Goal: Task Accomplishment & Management: Use online tool/utility

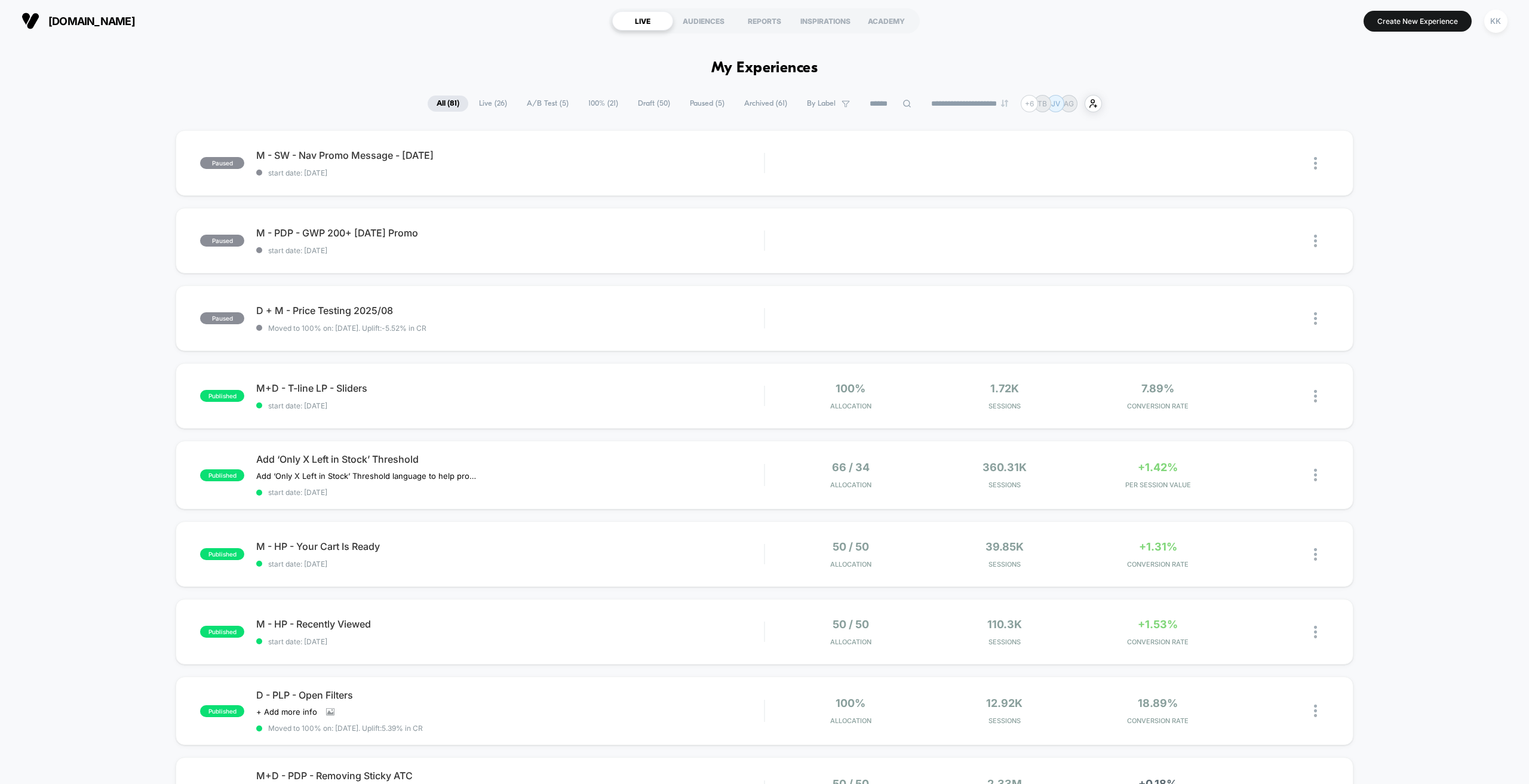
click at [483, 102] on span "Live ( 26 )" at bounding box center [493, 103] width 46 height 16
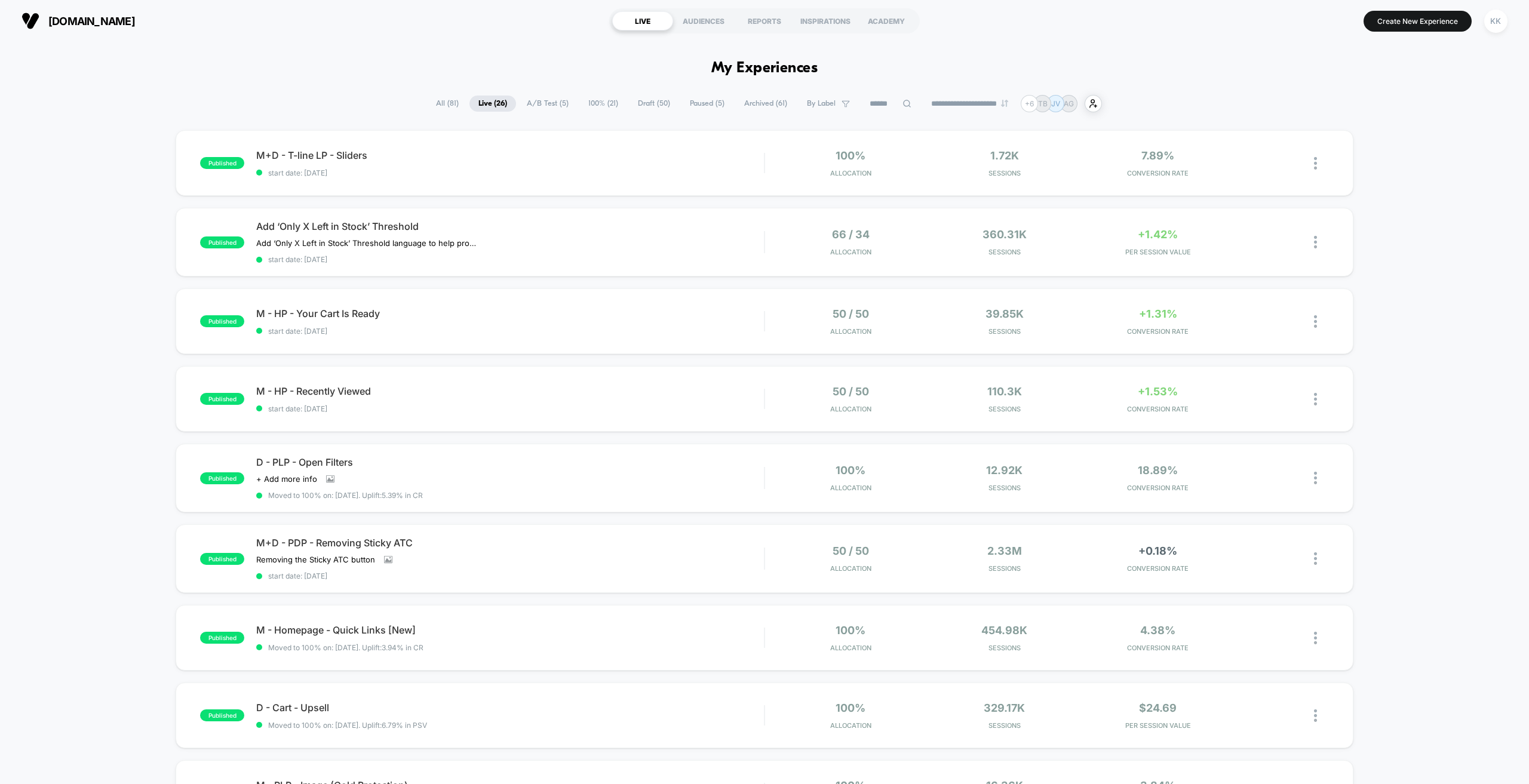
click at [884, 104] on input at bounding box center [891, 104] width 60 height 14
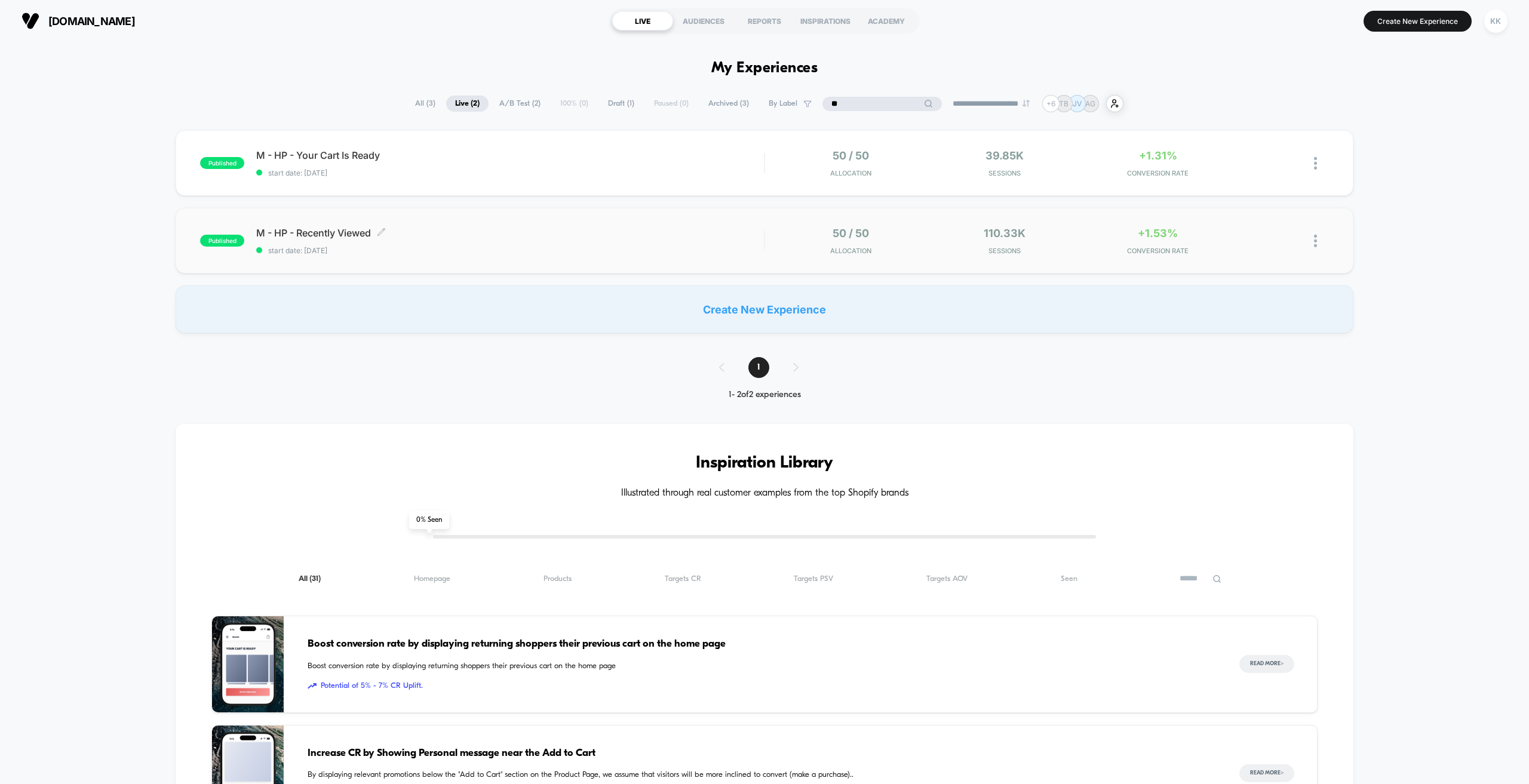
type input "**"
click at [495, 243] on div "M - HP - Recently Viewed Click to edit experience details Click to edit experie…" at bounding box center [510, 240] width 508 height 28
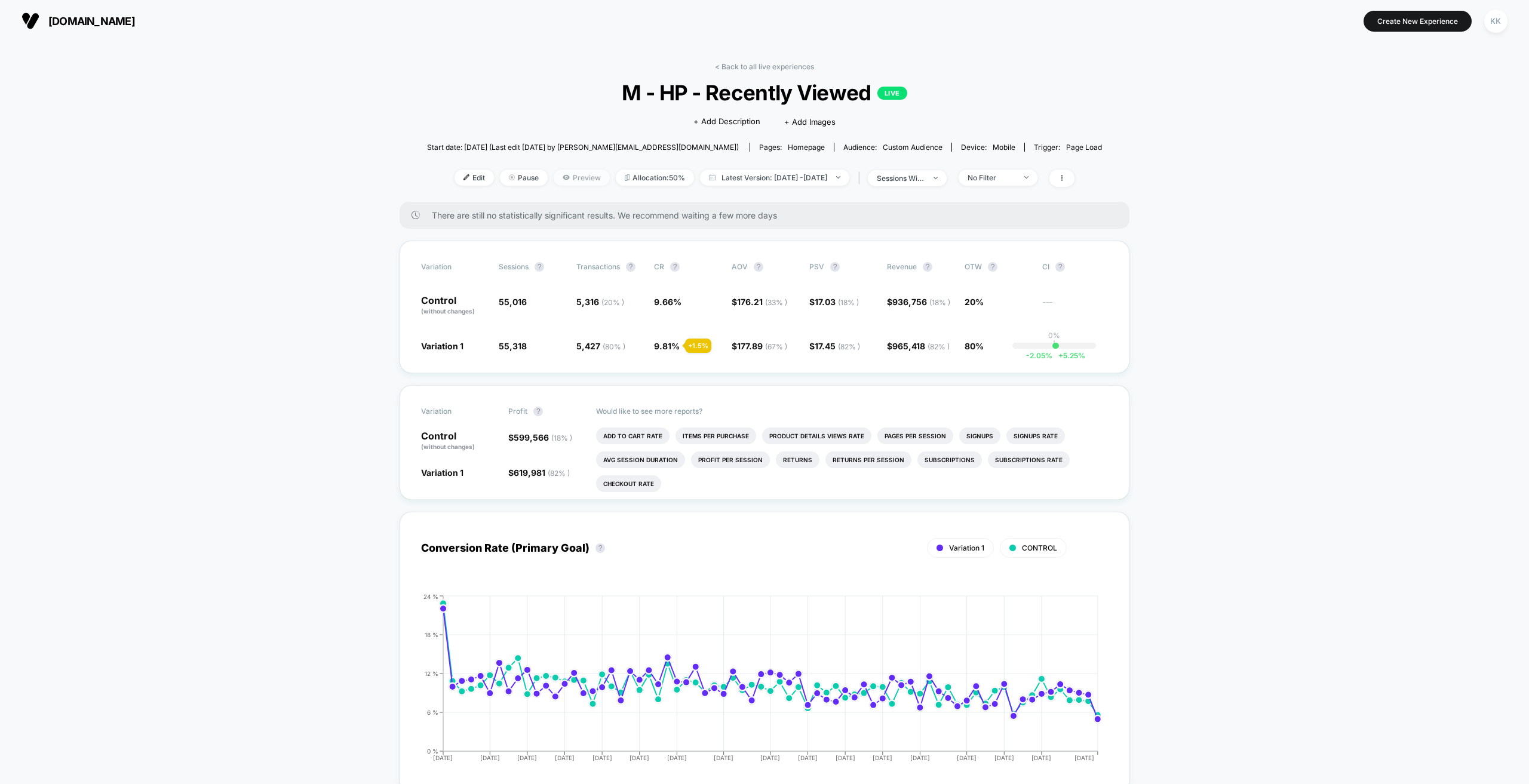
click at [565, 181] on span "Preview" at bounding box center [582, 178] width 56 height 16
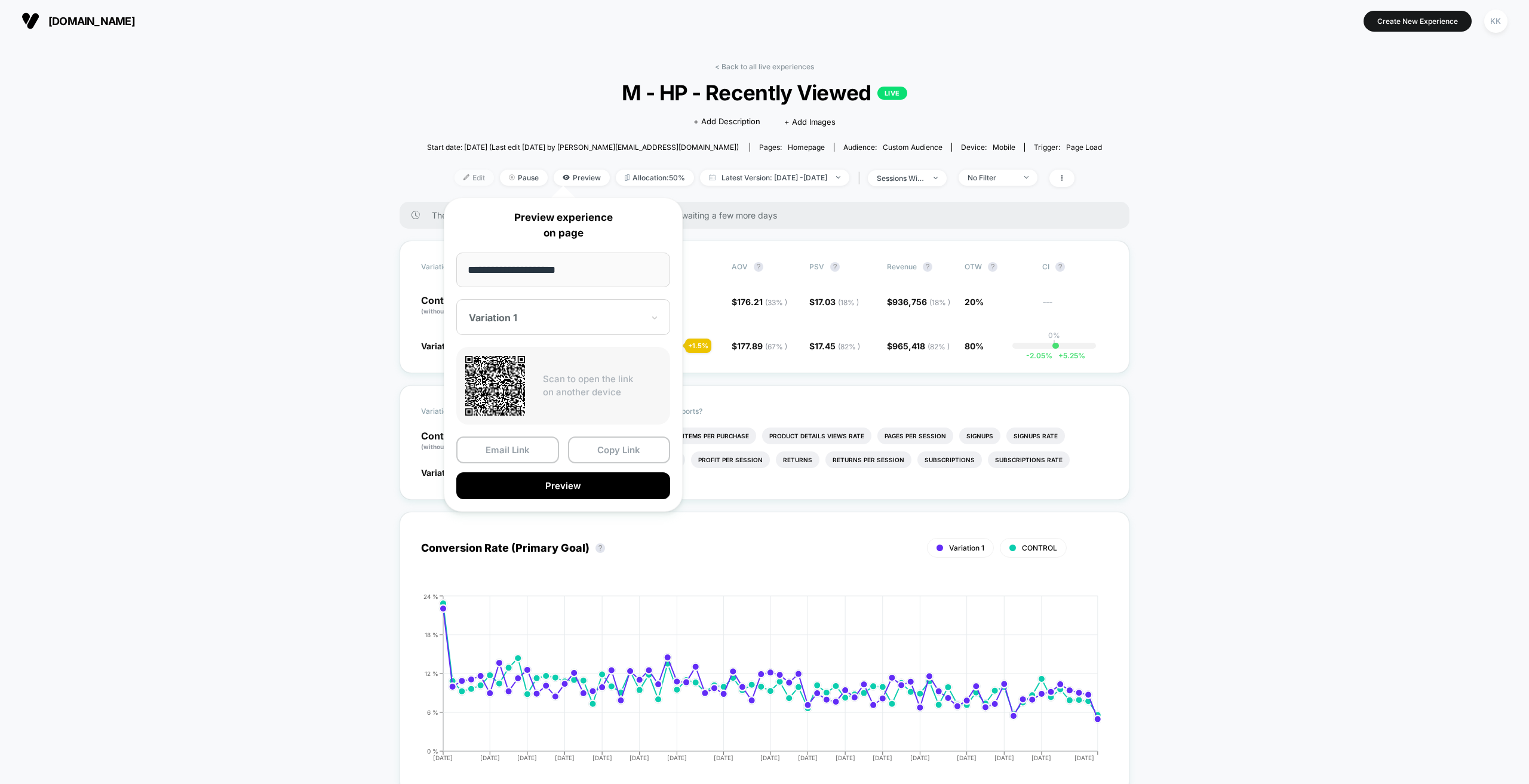
click at [454, 172] on span "Edit" at bounding box center [474, 178] width 40 height 16
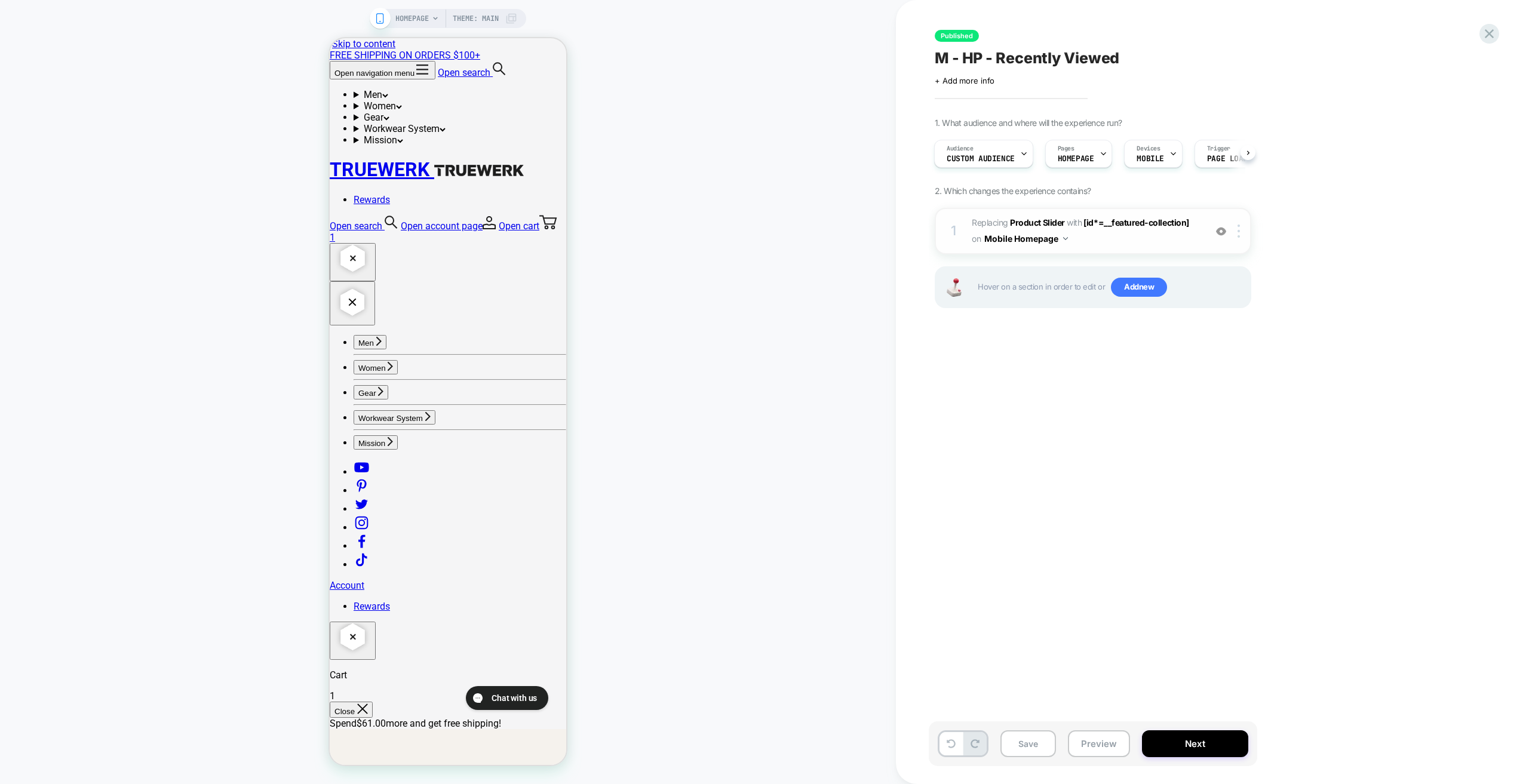
click at [1099, 234] on span "#_loomi_addon_1746025731717 Replacing Product Slider WITH [id*=__featured-colle…" at bounding box center [1086, 231] width 228 height 32
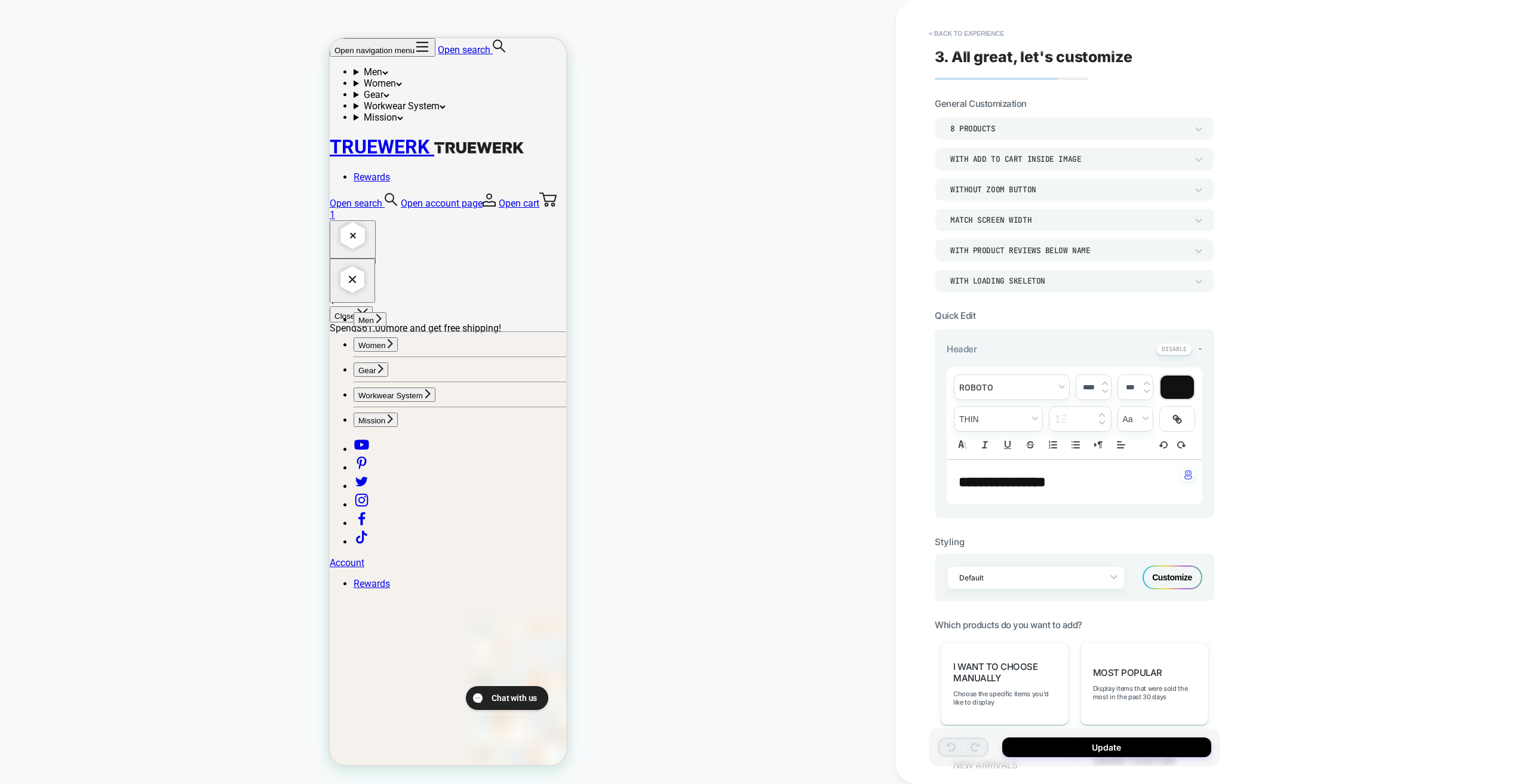
scroll to position [396, 0]
click at [958, 35] on button "< Back to experience" at bounding box center [966, 33] width 87 height 19
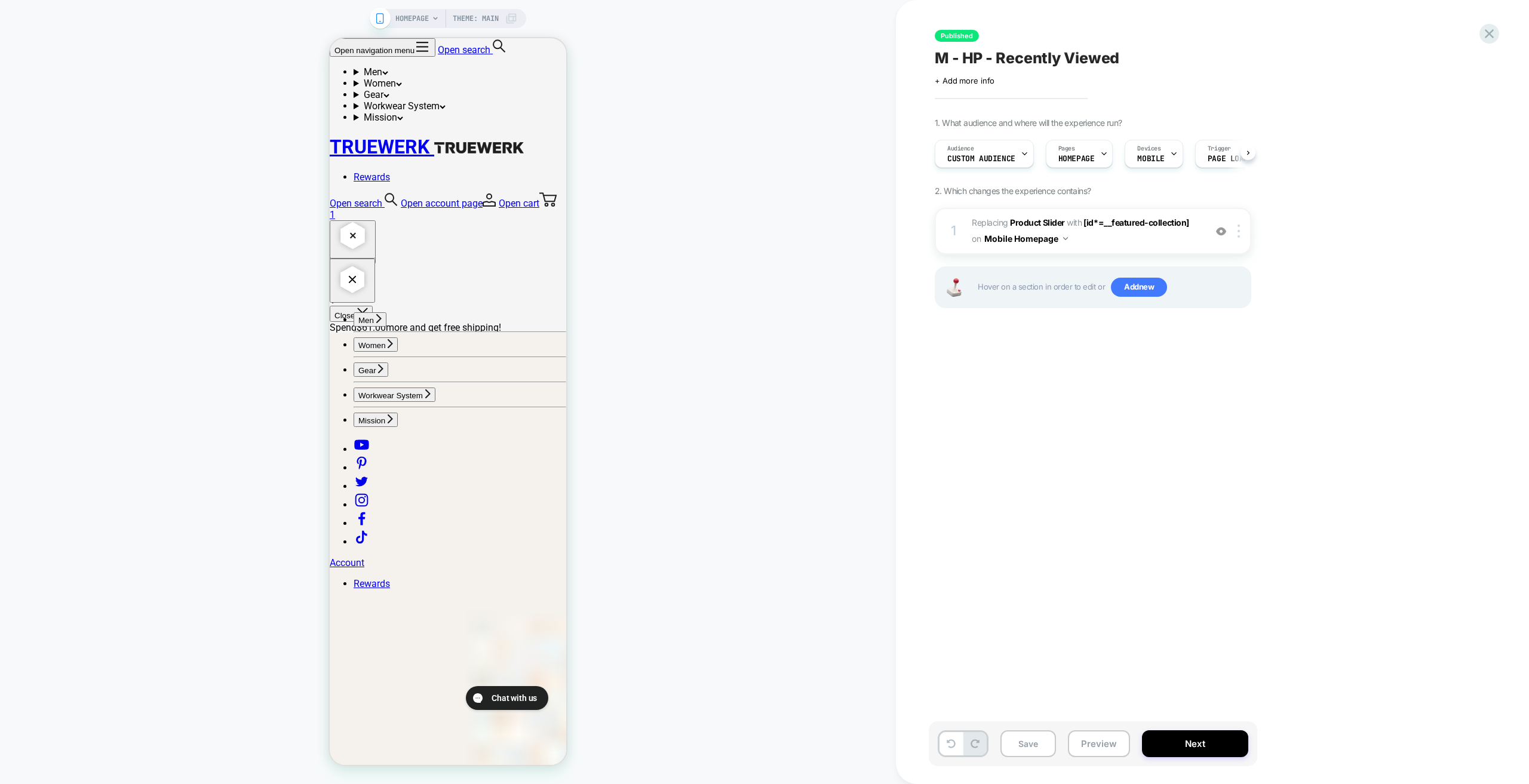
scroll to position [0, 1]
click at [1490, 32] on icon at bounding box center [1489, 34] width 16 height 16
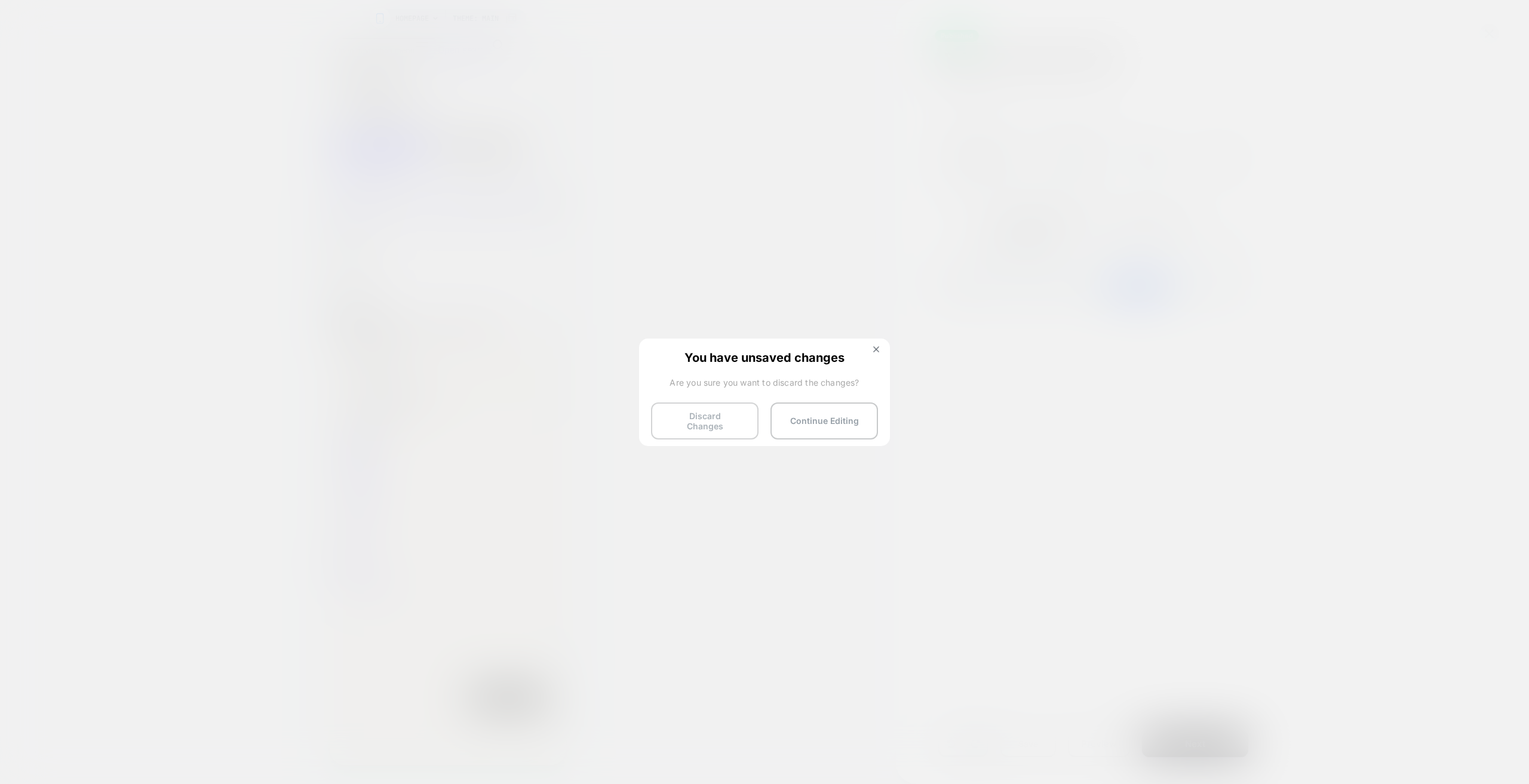
click at [716, 414] on button "Discard Changes" at bounding box center [704, 420] width 108 height 37
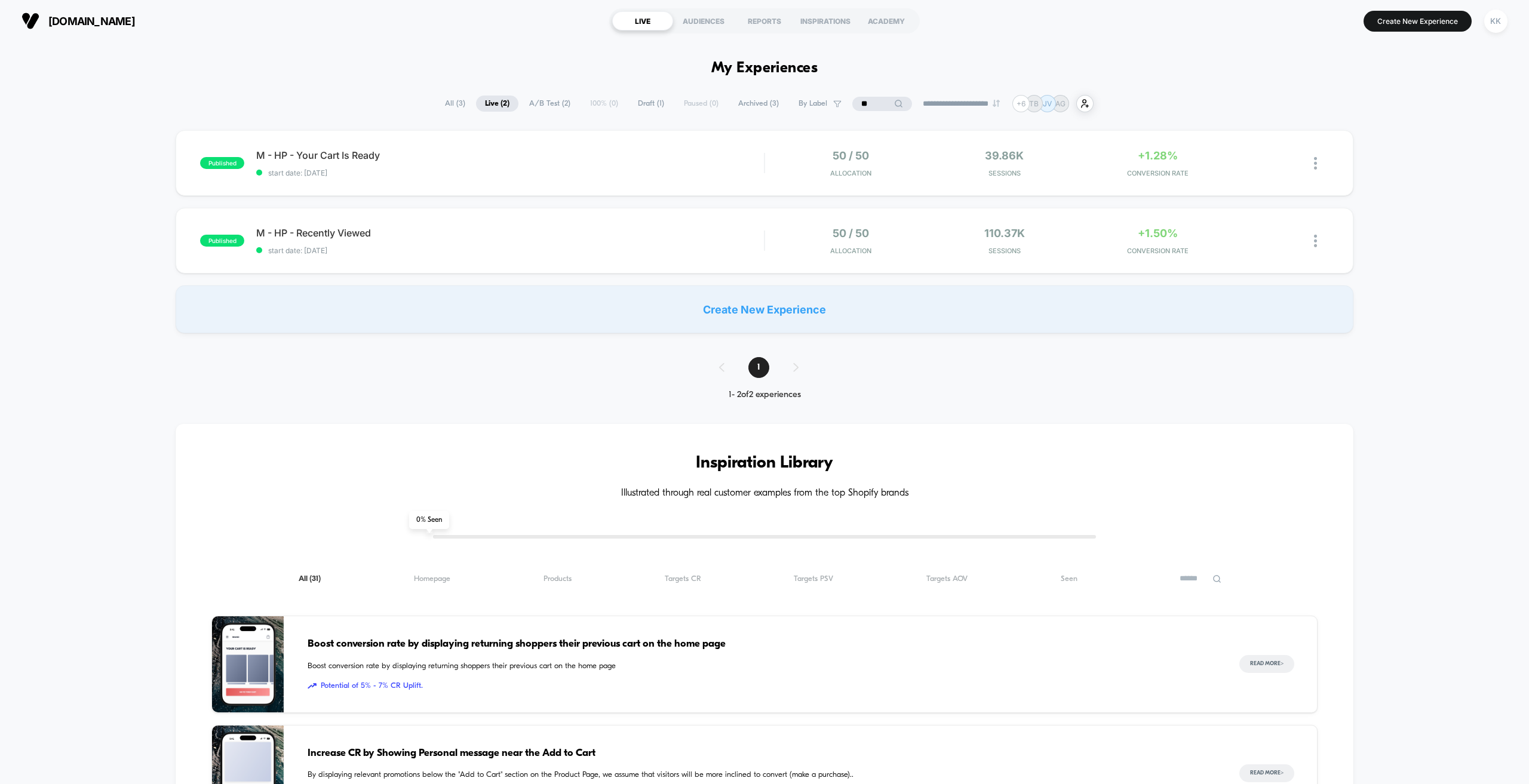
click at [547, 106] on span "A/B Test ( 2 )" at bounding box center [550, 103] width 59 height 16
click at [445, 105] on span "All ( 3 )" at bounding box center [455, 103] width 38 height 16
